Goal: Find specific page/section: Find specific page/section

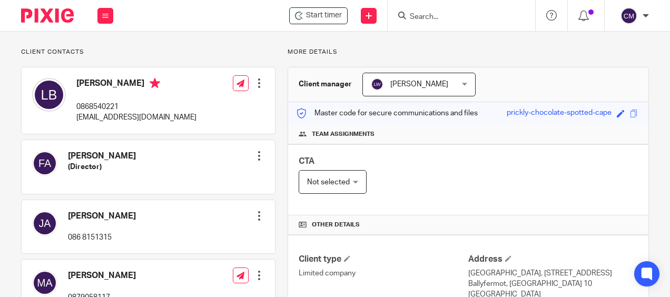
scroll to position [63, 0]
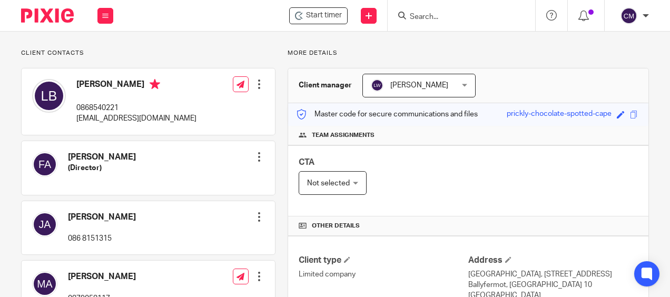
click at [486, 190] on div "CTA Not selected Not selected Not selected Arvinder Sheil Bernie Fitzpatrick Ci…" at bounding box center [468, 180] width 360 height 71
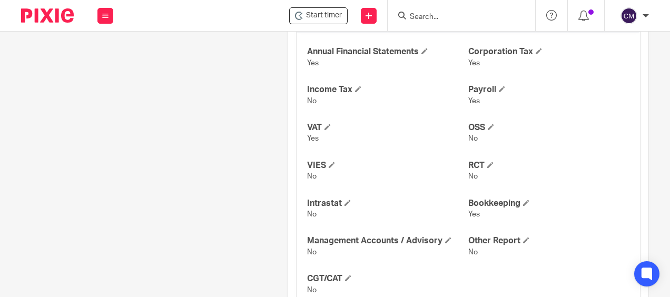
scroll to position [610, 0]
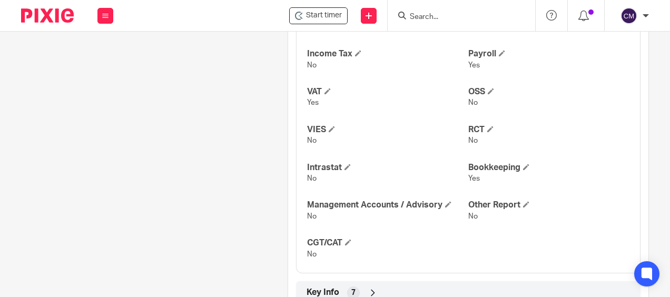
click at [419, 23] on div at bounding box center [462, 15] width 148 height 31
click at [423, 15] on input "Search" at bounding box center [456, 17] width 95 height 9
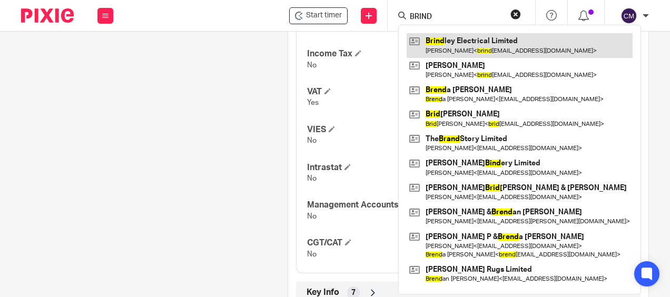
type input "BRIND"
click at [425, 40] on link at bounding box center [520, 45] width 226 height 24
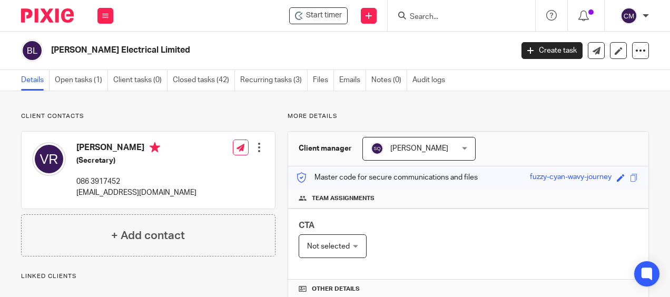
click at [497, 141] on div "Client manager Sarah Quirke Sarah Quirke Arvinder Sheil Bernie Fitzpatrick Ciar…" at bounding box center [468, 149] width 360 height 35
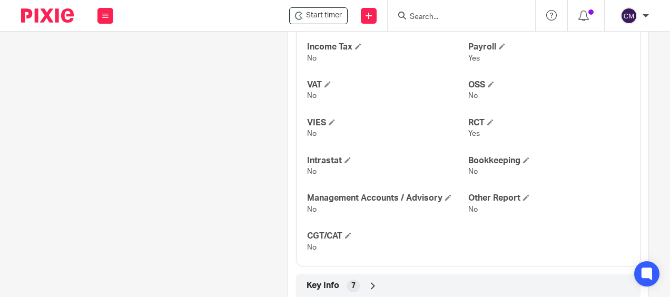
scroll to position [627, 0]
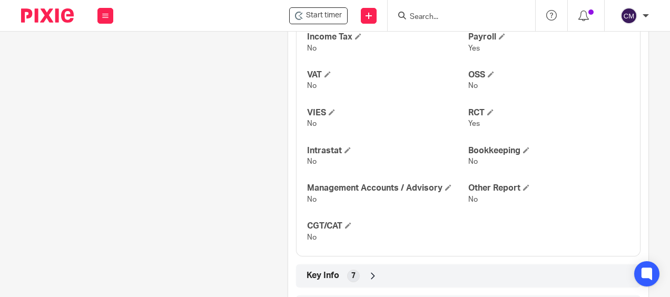
click at [424, 16] on input "Search" at bounding box center [456, 17] width 95 height 9
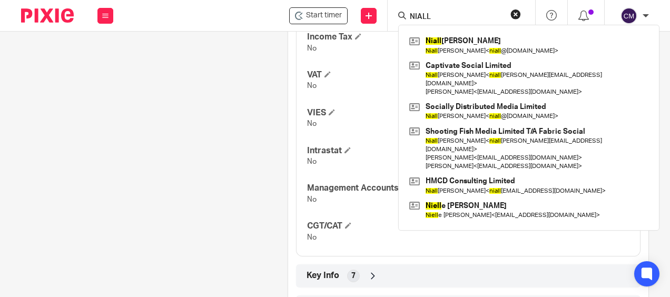
type input "NIALL"
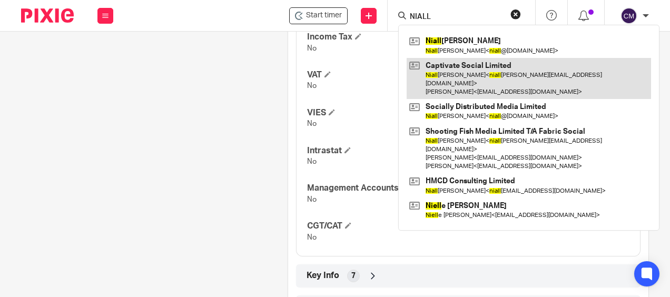
drag, startPoint x: 437, startPoint y: 21, endPoint x: 437, endPoint y: 68, distance: 47.9
click at [407, 22] on div "NIALL Niall Rooney Niall Rooney < niall @citylifegalway.ie > Captivate Social L…" at bounding box center [459, 15] width 123 height 13
click at [445, 79] on link at bounding box center [529, 79] width 244 height 42
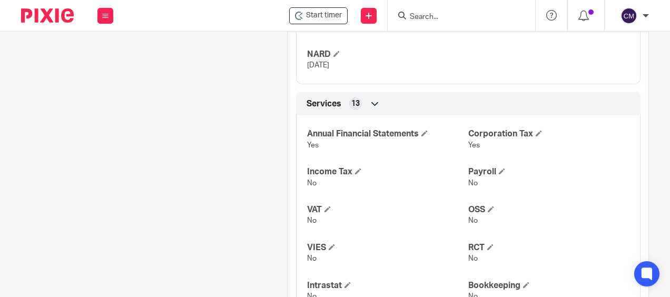
scroll to position [542, 0]
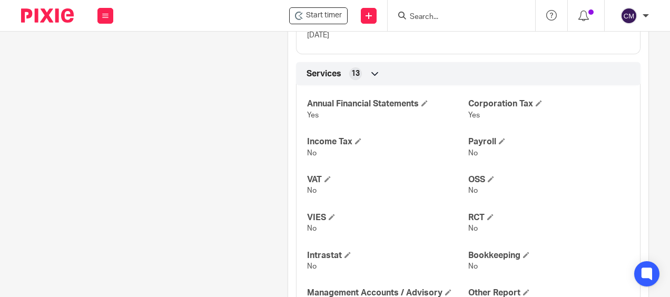
click at [178, 210] on div "Client contacts [PERSON_NAME] Ireland 86 3646575 [EMAIL_ADDRESS][DOMAIN_NAME] E…" at bounding box center [142, 1] width 267 height 862
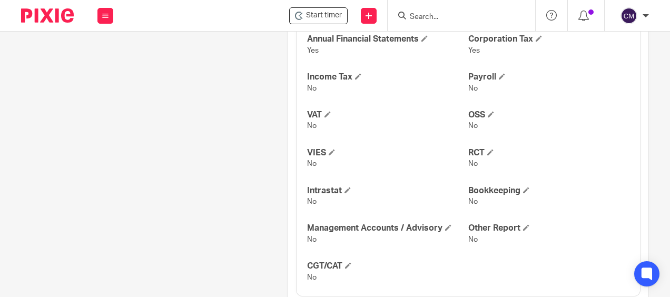
scroll to position [626, 0]
